Goal: Task Accomplishment & Management: Manage account settings

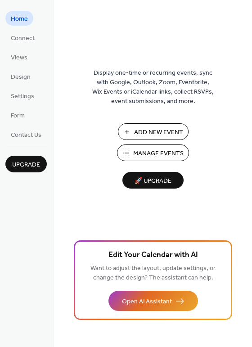
click at [143, 149] on span "Manage Events" at bounding box center [158, 153] width 50 height 9
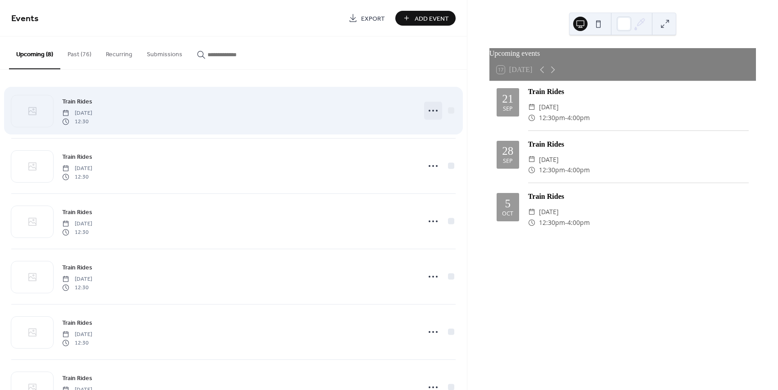
click at [430, 107] on icon at bounding box center [433, 111] width 14 height 14
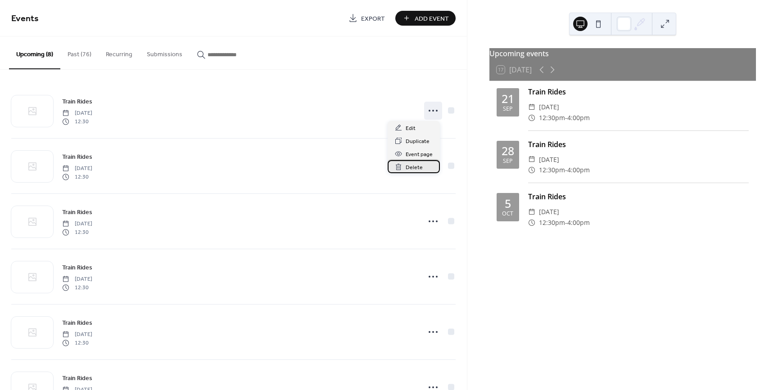
click at [411, 168] on span "Delete" at bounding box center [414, 167] width 17 height 9
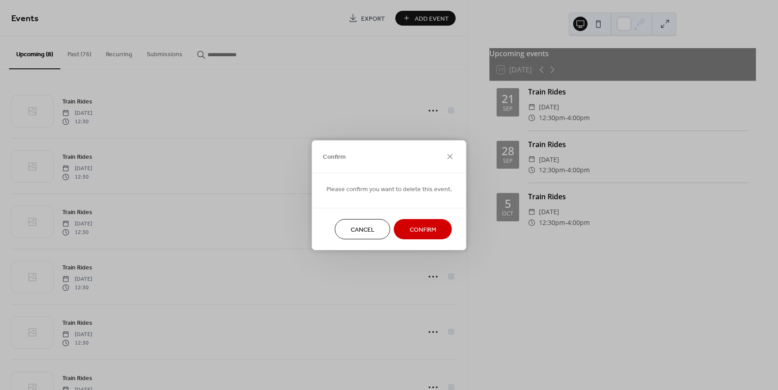
click at [414, 231] on span "Confirm" at bounding box center [423, 229] width 27 height 9
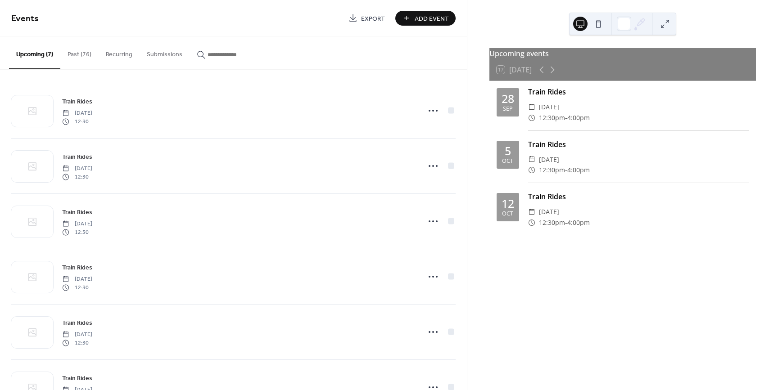
scroll to position [62, 0]
